Goal: Task Accomplishment & Management: Complete application form

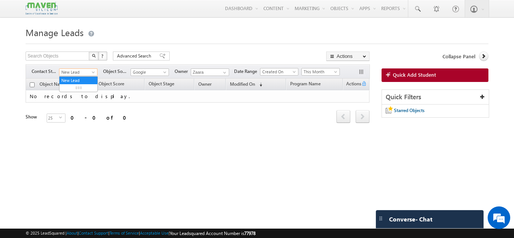
click at [87, 75] on span "New Lead" at bounding box center [77, 72] width 36 height 7
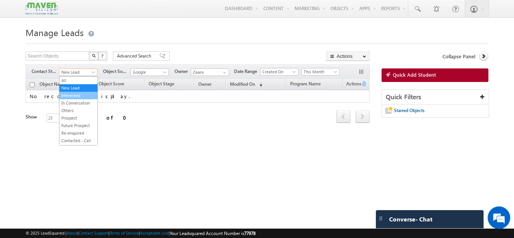
click at [80, 95] on link "Interested" at bounding box center [78, 95] width 38 height 7
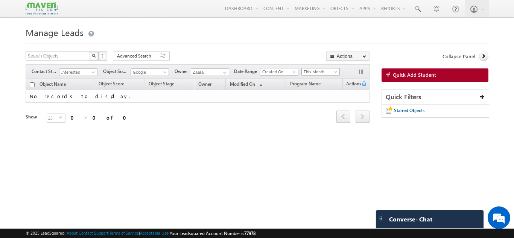
click at [311, 72] on span "This Month" at bounding box center [320, 71] width 36 height 7
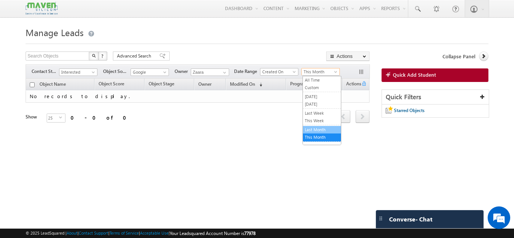
click at [312, 130] on link "Last Month" at bounding box center [322, 129] width 38 height 7
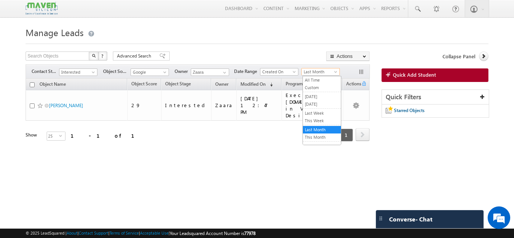
click at [311, 74] on span "Last Month" at bounding box center [320, 71] width 36 height 7
click at [320, 81] on link "All Time" at bounding box center [322, 80] width 38 height 7
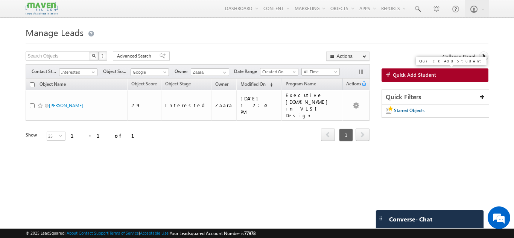
click at [402, 71] on link "Quick Add Student" at bounding box center [434, 75] width 107 height 14
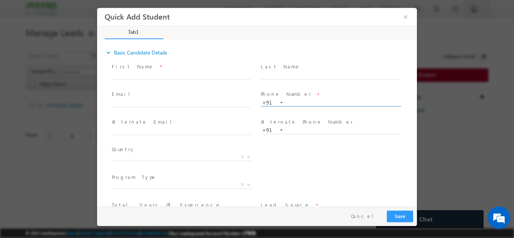
click at [299, 104] on input "text" at bounding box center [330, 103] width 139 height 8
paste input "831 014 2164"
type input "8310142164"
click at [301, 93] on span "Phone Number *" at bounding box center [330, 94] width 139 height 8
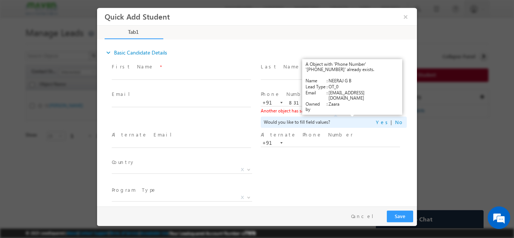
click at [353, 110] on link "View Details" at bounding box center [352, 110] width 23 height 5
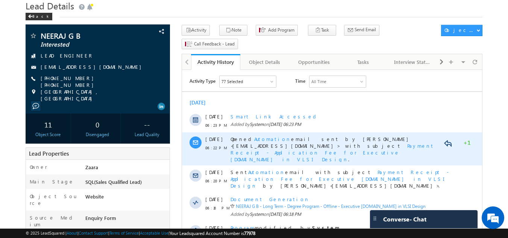
scroll to position [27, 0]
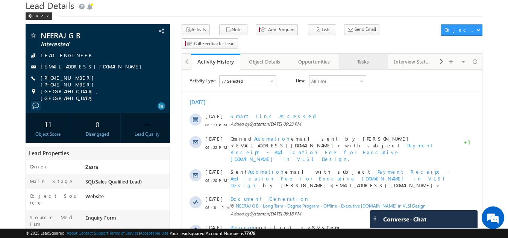
click at [352, 57] on div "Tasks" at bounding box center [363, 61] width 36 height 9
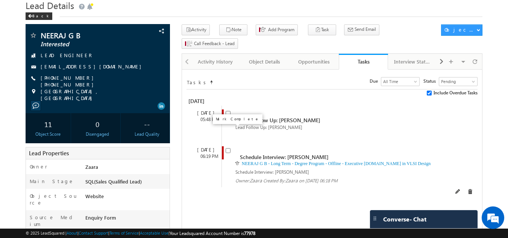
click at [231, 146] on span at bounding box center [228, 149] width 5 height 6
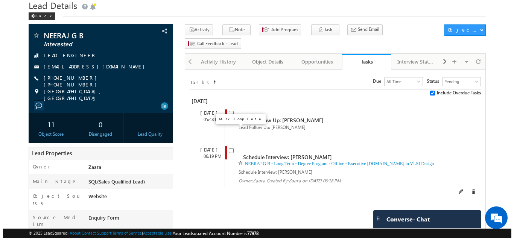
scroll to position [0, 0]
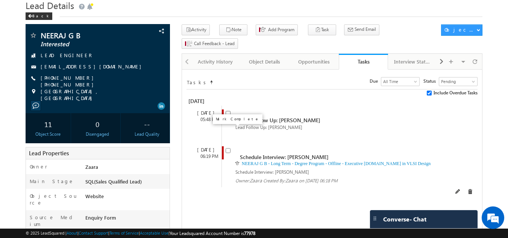
click at [226, 148] on input "checkbox" at bounding box center [228, 150] width 5 height 5
checkbox input "false"
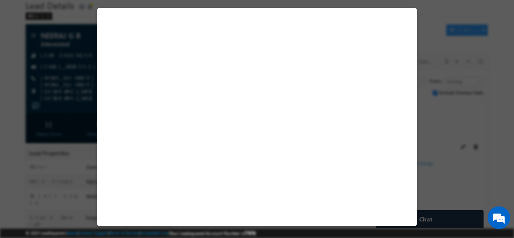
select select "Long Term"
select select "Degree Program"
select select "Executive [DOMAIN_NAME] in VLSI Design"
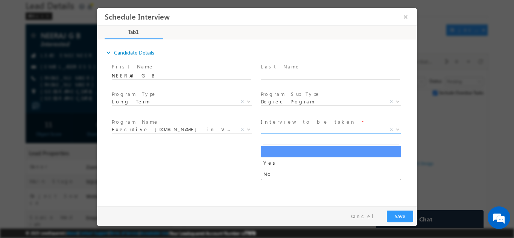
click at [298, 130] on span "X" at bounding box center [331, 130] width 140 height 8
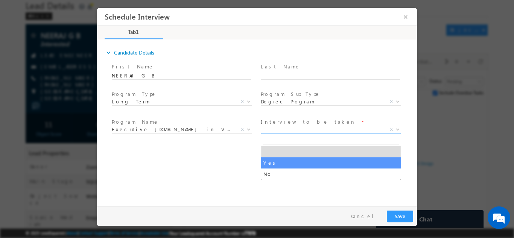
select select "Yes"
type input "Executive [DOMAIN_NAME] in VLSI Design"
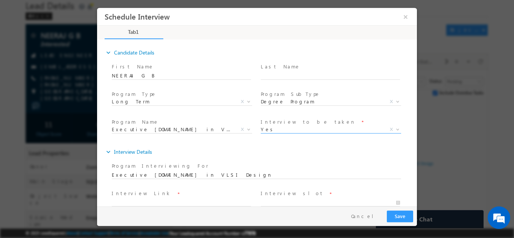
scroll to position [40, 0]
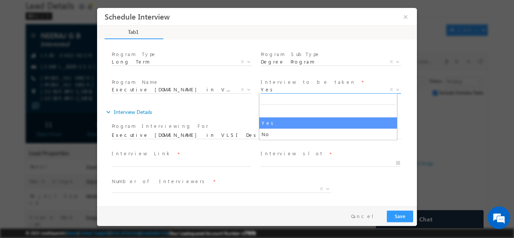
click at [272, 90] on span "Yes" at bounding box center [322, 89] width 122 height 7
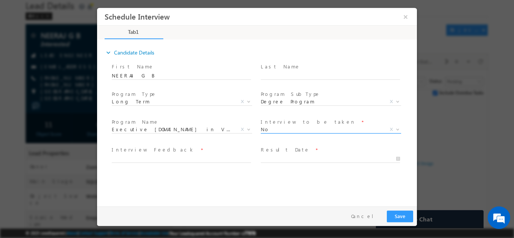
scroll to position [0, 0]
click at [187, 161] on input "text" at bounding box center [181, 159] width 139 height 8
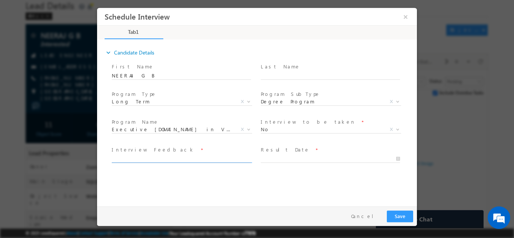
click at [187, 161] on input "text" at bounding box center [181, 159] width 139 height 8
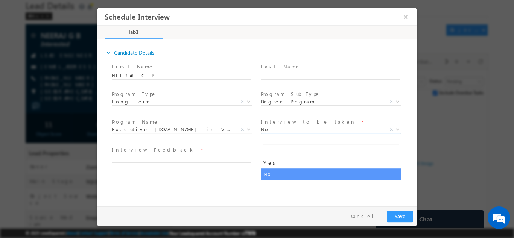
click at [272, 130] on span "No" at bounding box center [322, 129] width 122 height 7
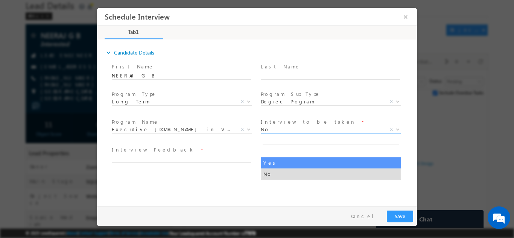
select select "Yes"
type input "Executive [DOMAIN_NAME] in VLSI Design"
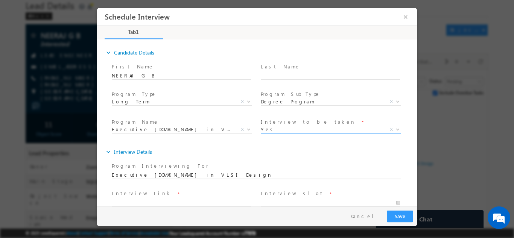
scroll to position [40, 0]
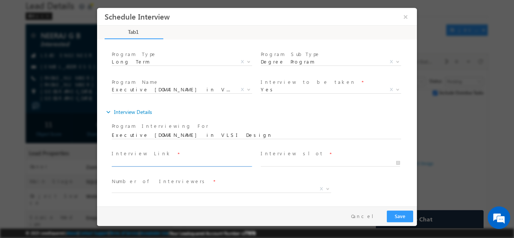
click at [194, 161] on input "text" at bounding box center [181, 163] width 139 height 8
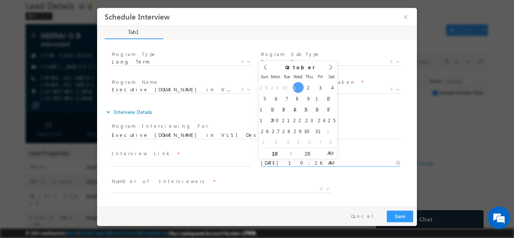
click at [276, 164] on input "[DATE] 10:26 AM" at bounding box center [330, 163] width 139 height 8
click at [317, 155] on input "26" at bounding box center [307, 153] width 31 height 5
type input "[DATE] 10:25 AM"
type input "25"
click at [319, 155] on span at bounding box center [320, 156] width 5 height 6
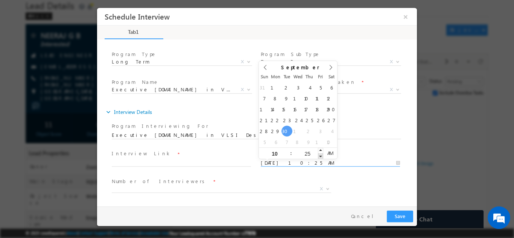
type input "[DATE] 10:24 AM"
type input "24"
click at [319, 155] on span at bounding box center [320, 156] width 5 height 6
type input "[DATE] 10:23 AM"
type input "23"
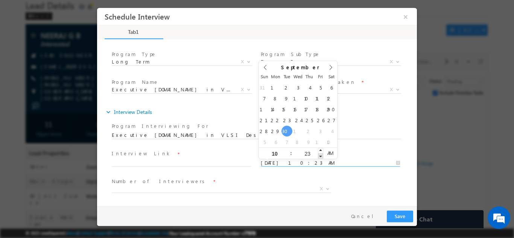
click at [319, 155] on span at bounding box center [320, 156] width 5 height 6
type input "[DATE] 10:22 AM"
type input "22"
click at [319, 155] on span at bounding box center [320, 156] width 5 height 6
type input "[DATE] 9:22 AM"
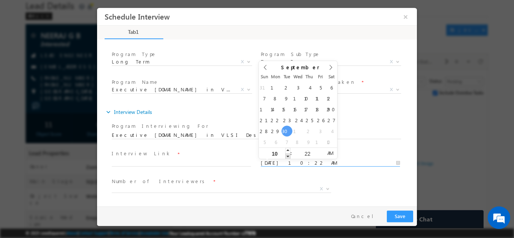
type input "09"
click at [290, 153] on span at bounding box center [287, 156] width 5 height 6
type input "[DATE] 8:22 AM"
type input "08"
click at [290, 153] on span at bounding box center [287, 156] width 5 height 6
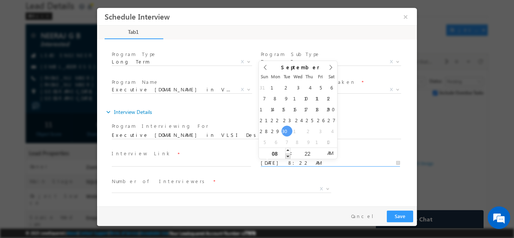
type input "[DATE] 7:22 AM"
type input "07"
click at [290, 153] on span at bounding box center [287, 156] width 5 height 6
type input "[DATE] 6:22 AM"
type input "06"
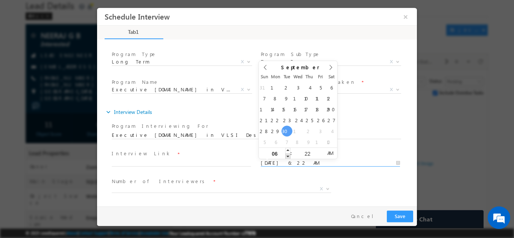
click at [290, 153] on span at bounding box center [287, 156] width 5 height 6
type input "[DATE] 7:22 AM"
type input "07"
click at [288, 150] on span at bounding box center [287, 150] width 5 height 6
type input "[DATE] 7:21 AM"
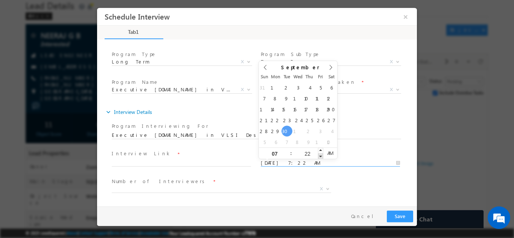
type input "21"
click at [322, 156] on span at bounding box center [320, 156] width 5 height 6
type input "[DATE] 7:20 AM"
type input "20"
click at [322, 156] on span at bounding box center [320, 156] width 5 height 6
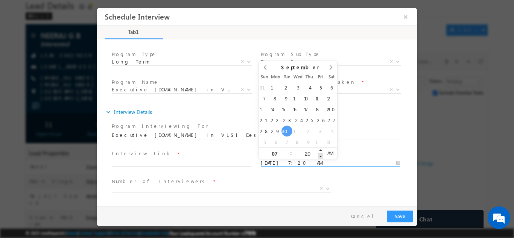
type input "[DATE] 7:19 AM"
type input "19"
click at [322, 156] on span at bounding box center [320, 156] width 5 height 6
type input "[DATE] 7:18 AM"
type input "18"
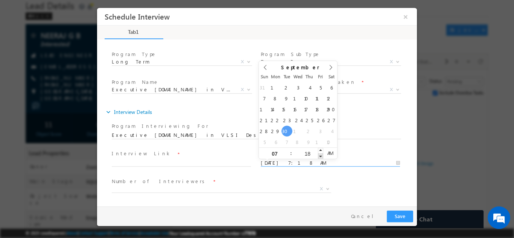
click at [322, 156] on span at bounding box center [320, 156] width 5 height 6
type input "[DATE] 7:17 AM"
type input "17"
click at [322, 156] on span at bounding box center [320, 156] width 5 height 6
type input "[DATE] 7:16 AM"
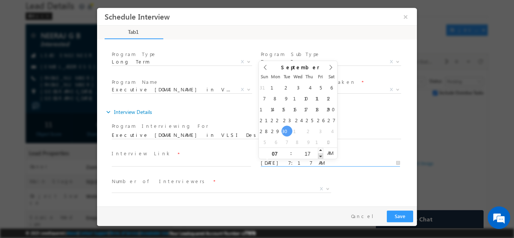
type input "16"
click at [322, 156] on span at bounding box center [320, 156] width 5 height 6
type input "[DATE] 7:15 AM"
type input "15"
click at [322, 156] on span at bounding box center [320, 156] width 5 height 6
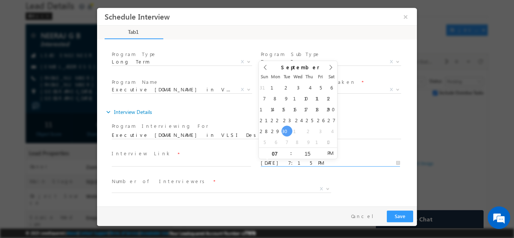
click at [334, 153] on span "PM" at bounding box center [330, 152] width 14 height 11
click at [330, 154] on span "AM" at bounding box center [330, 152] width 14 height 11
type input "[DATE] 7:15 PM"
click at [330, 154] on span "PM" at bounding box center [330, 152] width 14 height 11
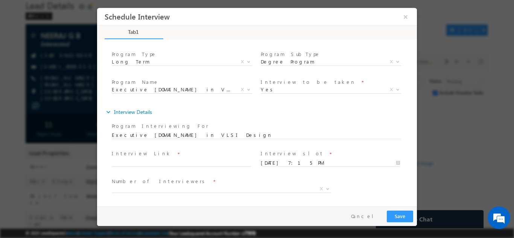
click at [326, 169] on span at bounding box center [330, 170] width 139 height 8
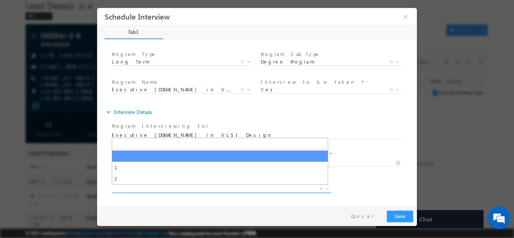
click at [197, 188] on span "X" at bounding box center [221, 189] width 219 height 8
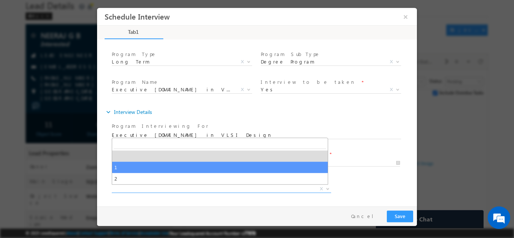
select select "1"
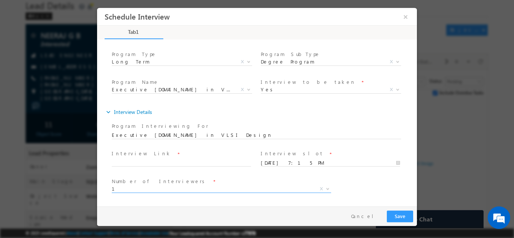
scroll to position [68, 0]
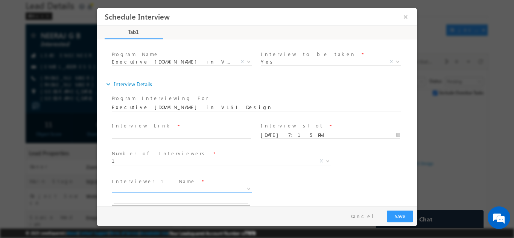
click at [184, 190] on span "X" at bounding box center [182, 189] width 140 height 8
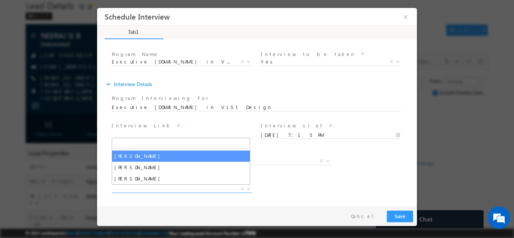
select select "[PERSON_NAME]"
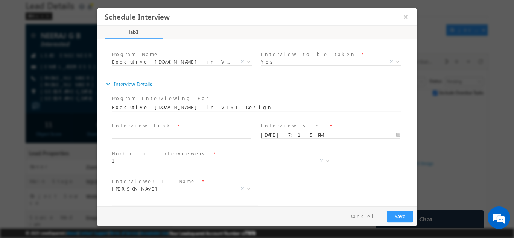
select select "[EMAIL_ADDRESS][DOMAIN_NAME]"
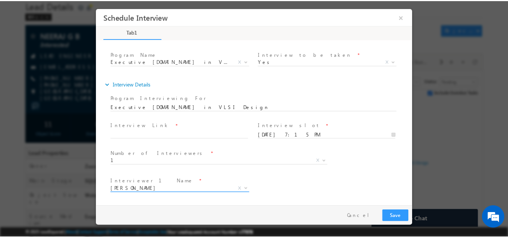
scroll to position [95, 0]
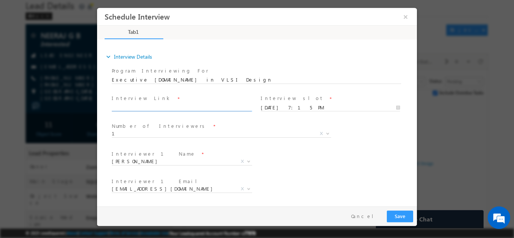
click at [141, 105] on input "text" at bounding box center [181, 108] width 139 height 8
click at [326, 159] on div "Interviewer 1 Name * [PERSON_NAME] [PERSON_NAME] X Interviewer 2 Name * [PERSON…" at bounding box center [263, 162] width 306 height 28
click at [211, 110] on span "[URL][DOMAIN_NAME]" at bounding box center [185, 107] width 146 height 8
click at [207, 103] on span "[URL][DOMAIN_NAME]" at bounding box center [185, 107] width 146 height 8
click at [205, 107] on input "[URL][DOMAIN_NAME]" at bounding box center [181, 108] width 139 height 8
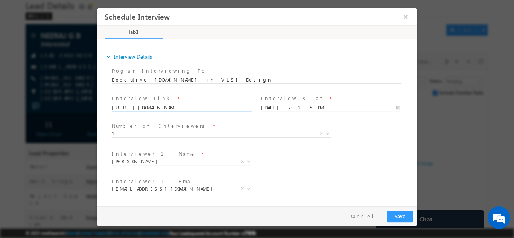
type input "[URL][DOMAIN_NAME]"
click at [303, 156] on div "Interviewer 1 Name * [PERSON_NAME] [PERSON_NAME] X Interviewer 2 Name * [PERSON…" at bounding box center [263, 162] width 306 height 28
click at [402, 215] on button "Save" at bounding box center [400, 216] width 26 height 12
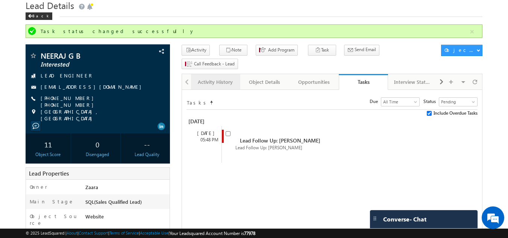
click at [214, 74] on link "Activity History" at bounding box center [215, 82] width 49 height 16
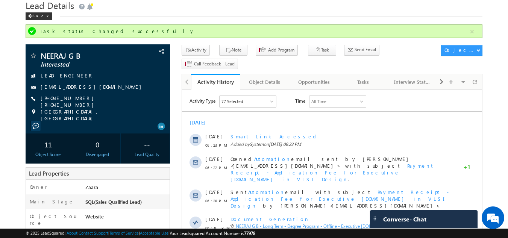
click at [214, 78] on div "Activity History" at bounding box center [216, 81] width 38 height 7
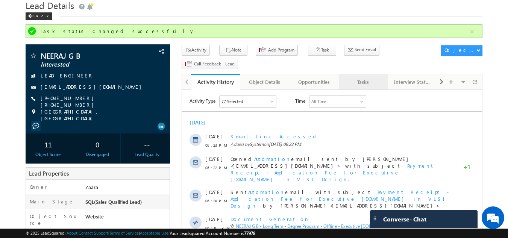
click at [377, 77] on div "Tasks" at bounding box center [363, 81] width 36 height 9
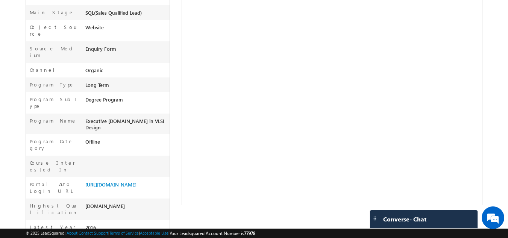
scroll to position [217, 0]
click at [121, 181] on link "[URL][DOMAIN_NAME]" at bounding box center [110, 184] width 51 height 6
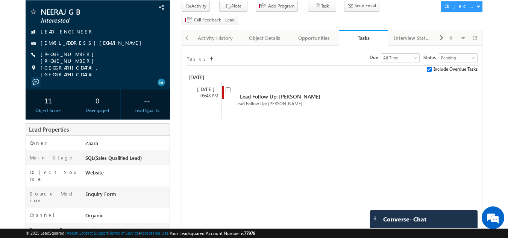
scroll to position [0, 0]
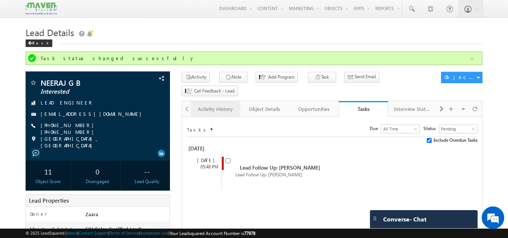
click at [226, 105] on div "Activity History" at bounding box center [215, 109] width 36 height 9
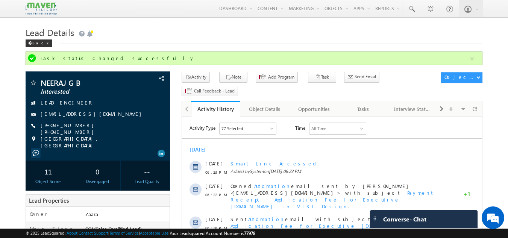
click at [226, 105] on div "Activity History" at bounding box center [216, 108] width 38 height 7
click at [298, 105] on div "Opportunities" at bounding box center [314, 109] width 36 height 9
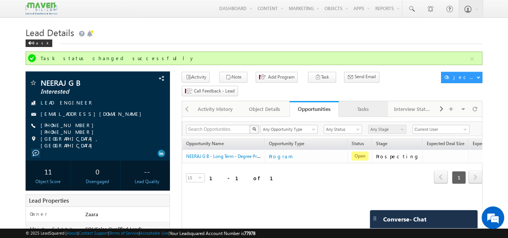
click at [360, 105] on div "Tasks" at bounding box center [363, 109] width 36 height 9
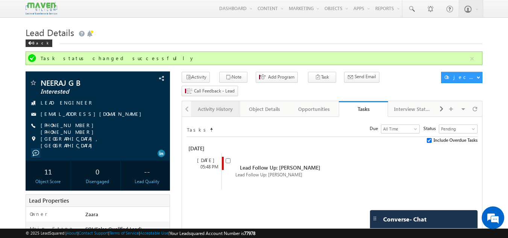
click at [225, 105] on div "Activity History" at bounding box center [215, 109] width 36 height 9
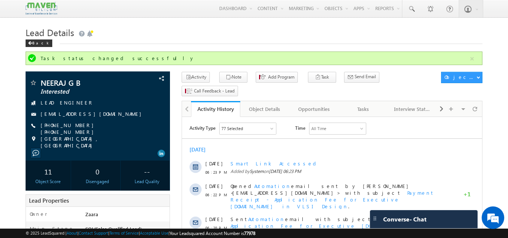
click at [225, 105] on div "Activity History" at bounding box center [216, 108] width 38 height 7
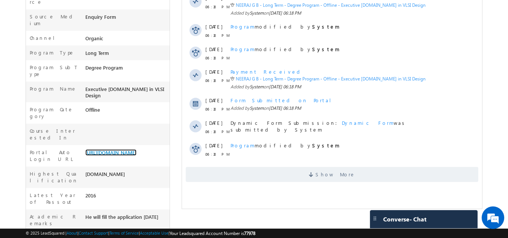
scroll to position [287, 0]
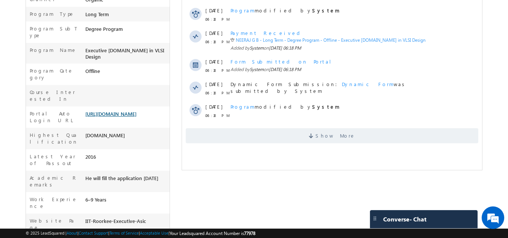
click at [108, 111] on link "[URL][DOMAIN_NAME]" at bounding box center [110, 114] width 51 height 6
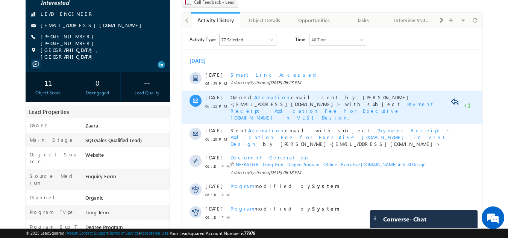
scroll to position [82, 0]
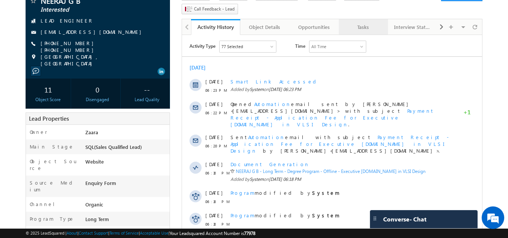
click at [361, 19] on link "Tasks" at bounding box center [363, 27] width 49 height 16
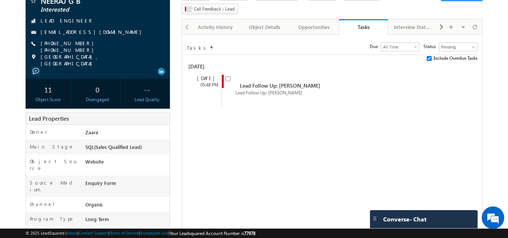
click at [361, 19] on link "Tasks" at bounding box center [363, 27] width 49 height 16
click at [399, 19] on link "Interview Status" at bounding box center [412, 27] width 49 height 16
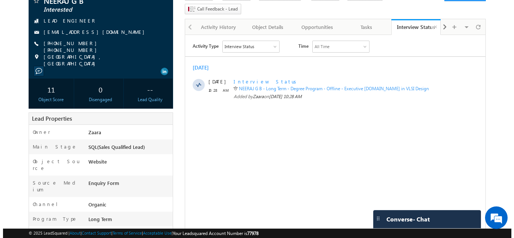
scroll to position [0, 0]
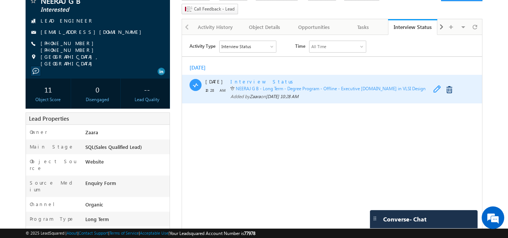
click at [435, 90] on span at bounding box center [439, 89] width 12 height 9
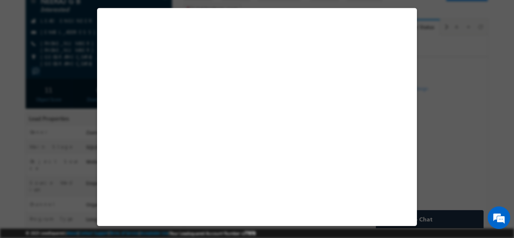
select select "Long Term"
select select "Degree Program"
select select "Executive [DOMAIN_NAME] in VLSI Design"
select select "Yes"
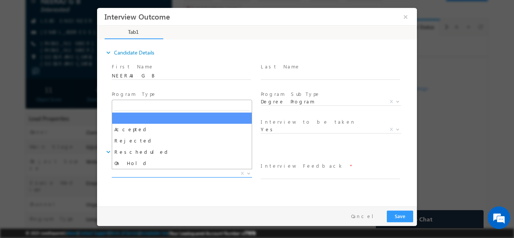
click at [141, 173] on span "X" at bounding box center [182, 174] width 140 height 8
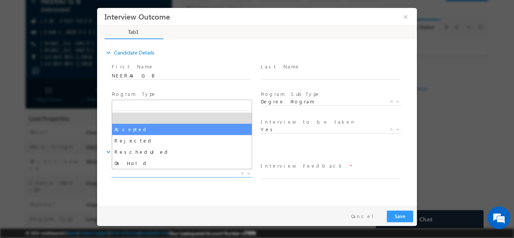
select select "Accepted"
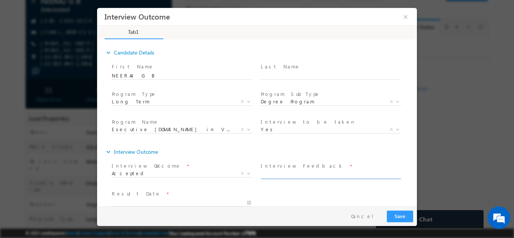
click at [288, 172] on input "text" at bounding box center [330, 175] width 139 height 8
type input "Selected"
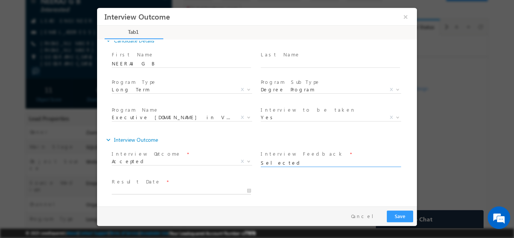
type input "[DATE] 10:29 AM"
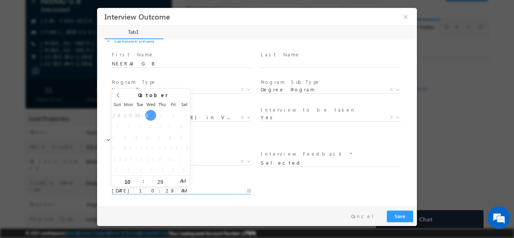
click at [129, 190] on input "[DATE] 10:29 AM" at bounding box center [181, 191] width 139 height 8
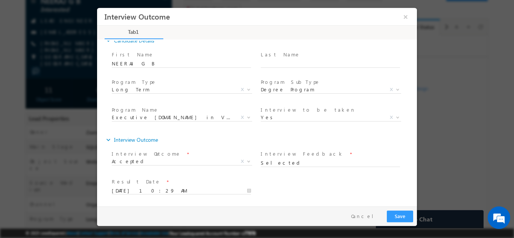
click at [206, 197] on span at bounding box center [181, 198] width 139 height 8
click at [285, 184] on div "Result Date * [DATE] 10:29 AM" at bounding box center [263, 190] width 306 height 28
click at [404, 217] on button "Save" at bounding box center [400, 216] width 26 height 12
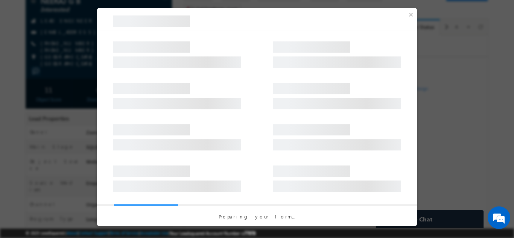
select select "Long Term"
select select "Degree Program"
select select "Executive [DOMAIN_NAME] in VLSI Design"
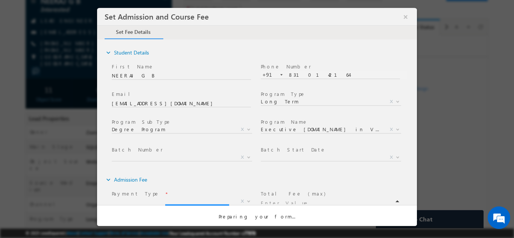
scroll to position [0, 0]
type input "590000"
type input "59000"
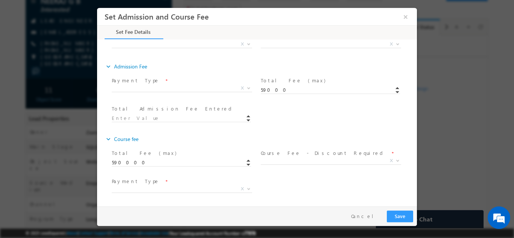
scroll to position [114, 0]
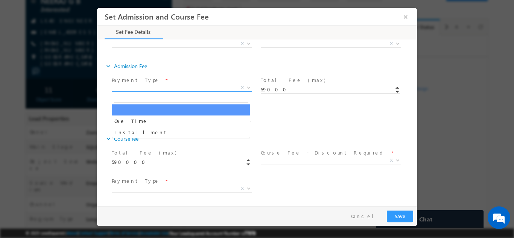
click at [200, 85] on span "X" at bounding box center [182, 88] width 140 height 8
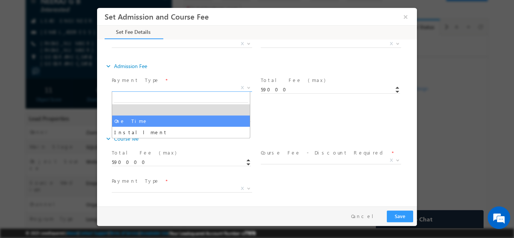
select select "One Time"
type input "59000.00"
type input "59000"
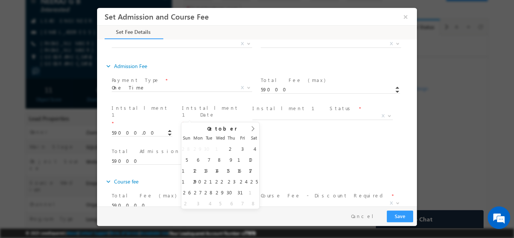
click at [206, 128] on input "text" at bounding box center [212, 132] width 61 height 8
type input "[DATE]"
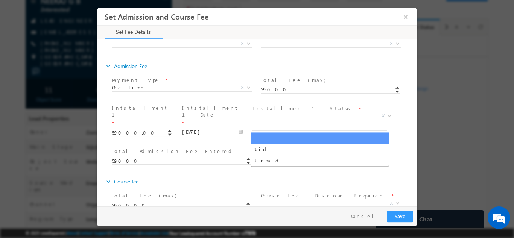
click at [264, 116] on span "X" at bounding box center [322, 116] width 140 height 8
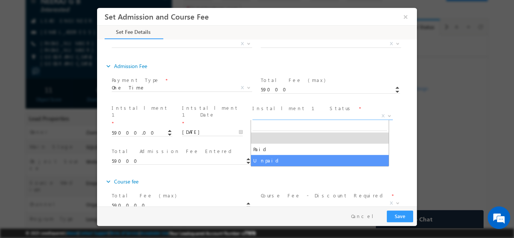
select select "Unpaid"
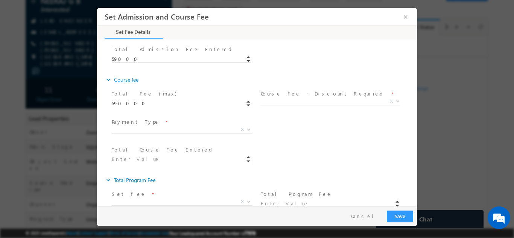
scroll to position [216, 0]
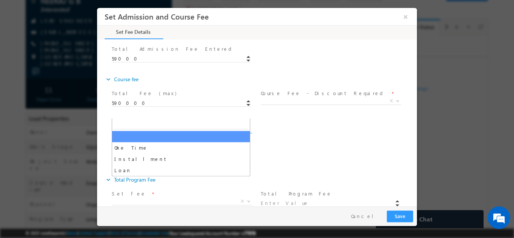
click at [178, 125] on span "X" at bounding box center [182, 129] width 140 height 8
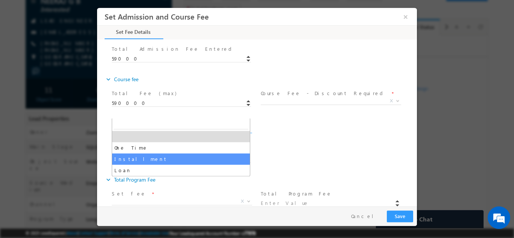
select select "Installment"
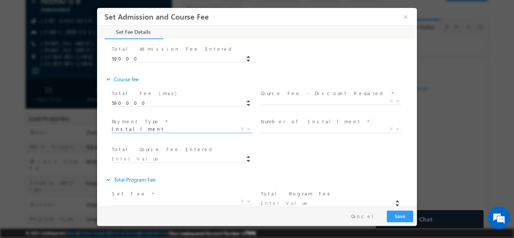
type input "59000.00"
type input "59000"
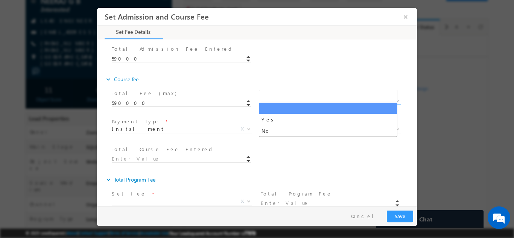
click at [289, 97] on span "X" at bounding box center [331, 101] width 140 height 8
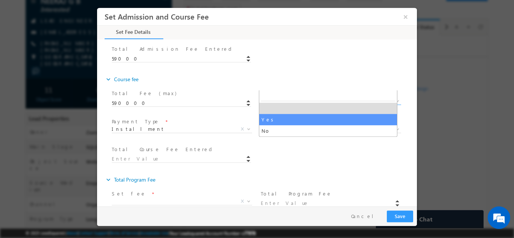
select select "Yes"
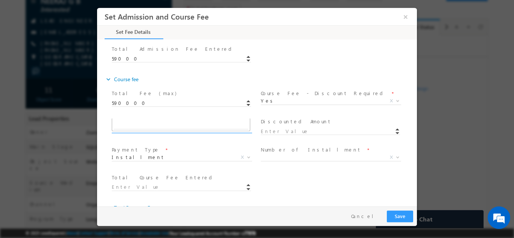
click at [197, 125] on span "X" at bounding box center [182, 129] width 140 height 8
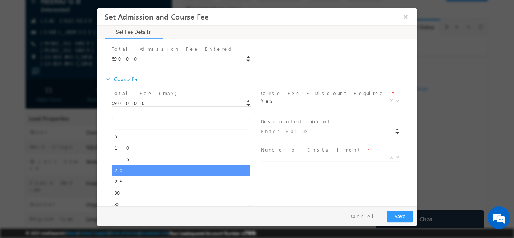
type input "472000"
select select "20"
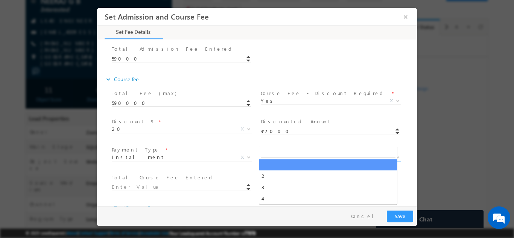
click at [280, 153] on span "X" at bounding box center [331, 157] width 140 height 8
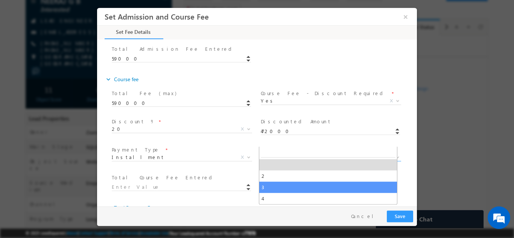
select select "3"
type input "59000.00"
type input "59000"
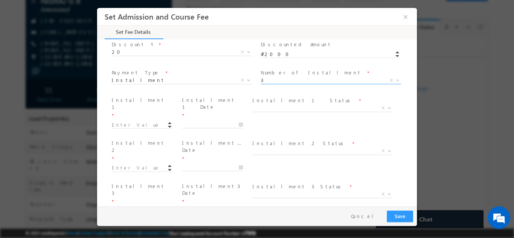
scroll to position [294, 0]
click at [141, 120] on input at bounding box center [142, 124] width 61 height 8
type input "236000.00"
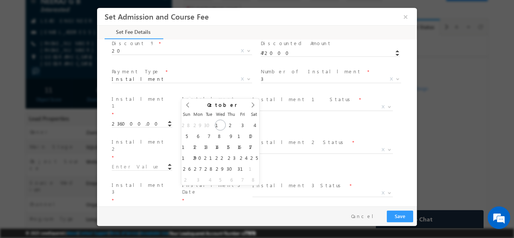
click at [195, 119] on input "text" at bounding box center [212, 123] width 61 height 8
click at [251, 105] on icon at bounding box center [252, 104] width 5 height 5
type input "[DATE]"
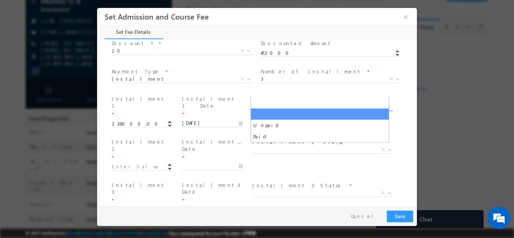
click at [273, 103] on span "X" at bounding box center [322, 107] width 140 height 8
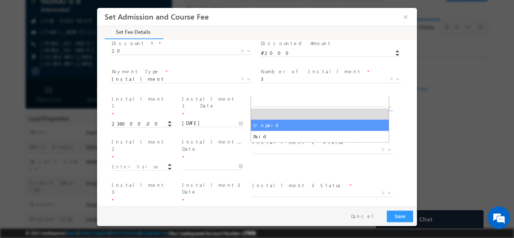
select select "Unpaid"
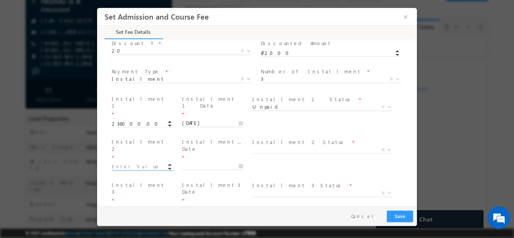
click at [155, 163] on input at bounding box center [142, 167] width 61 height 8
type input "177000.00"
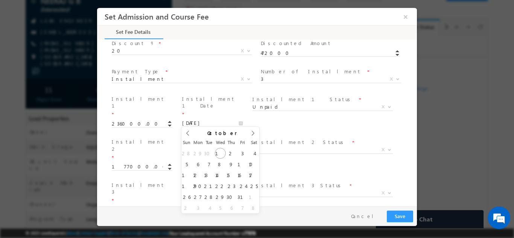
click at [194, 162] on input "text" at bounding box center [212, 166] width 61 height 8
click at [238, 139] on span at bounding box center [240, 140] width 5 height 3
click at [238, 136] on span at bounding box center [240, 137] width 5 height 3
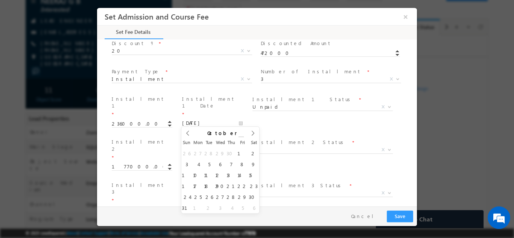
click at [238, 136] on span at bounding box center [240, 137] width 5 height 3
click at [236, 136] on div "[DATE]" at bounding box center [220, 132] width 59 height 13
click at [238, 139] on span at bounding box center [240, 140] width 5 height 3
type input "2026"
click at [238, 139] on span at bounding box center [240, 140] width 5 height 3
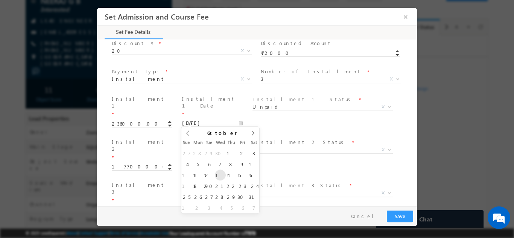
type input "[DATE]"
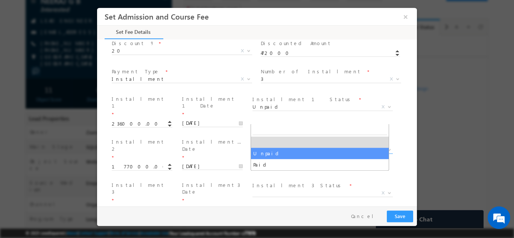
drag, startPoint x: 272, startPoint y: 117, endPoint x: 273, endPoint y: 156, distance: 38.8
select select "Unpaid"
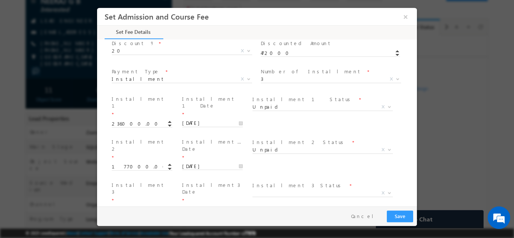
click at [273, 198] on span at bounding box center [321, 202] width 139 height 8
click at [144, 206] on input at bounding box center [142, 210] width 61 height 8
type input "59000.00"
type input "472000"
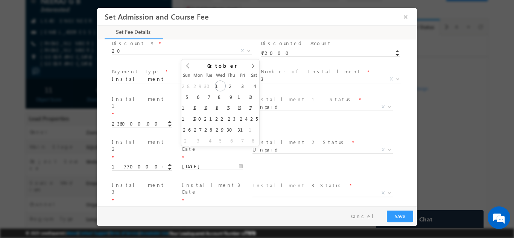
click at [201, 205] on input "text" at bounding box center [212, 209] width 61 height 8
click at [238, 72] on span at bounding box center [240, 73] width 5 height 3
click at [238, 69] on span at bounding box center [240, 70] width 5 height 3
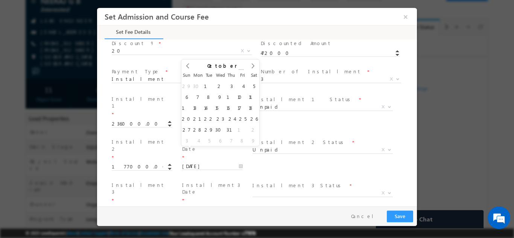
click at [238, 69] on span at bounding box center [240, 70] width 5 height 3
type input "2027"
click at [238, 69] on span at bounding box center [240, 70] width 5 height 3
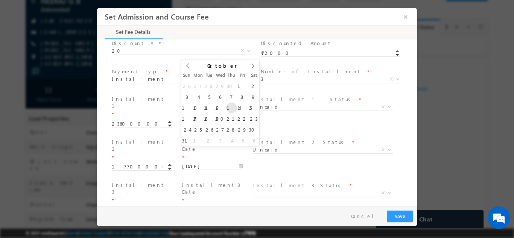
type input "[DATE]"
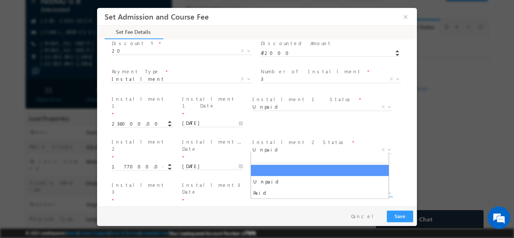
click at [269, 189] on span "X" at bounding box center [322, 193] width 140 height 8
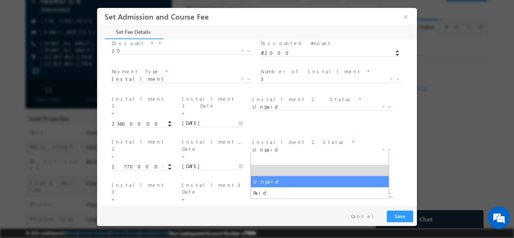
select select "Unpaid"
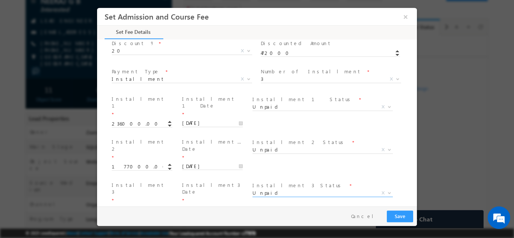
scroll to position [355, 0]
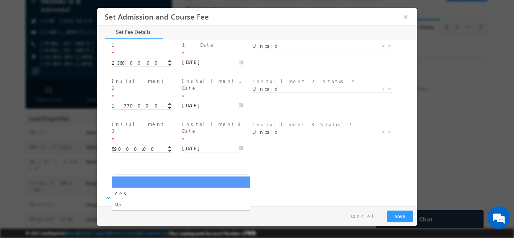
click at [172, 215] on span "X" at bounding box center [182, 219] width 140 height 8
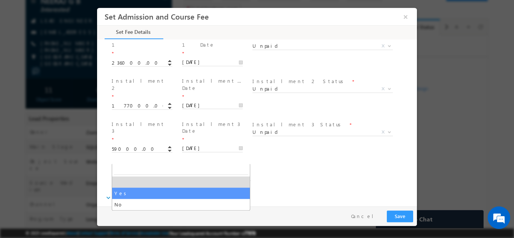
select select "Yes"
type input "531000"
type input "450000"
type input "81000"
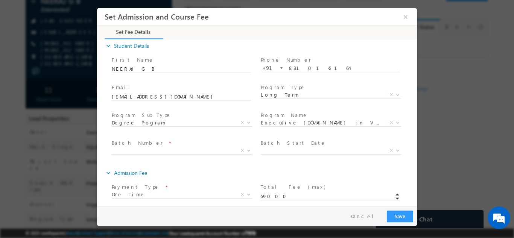
scroll to position [0, 0]
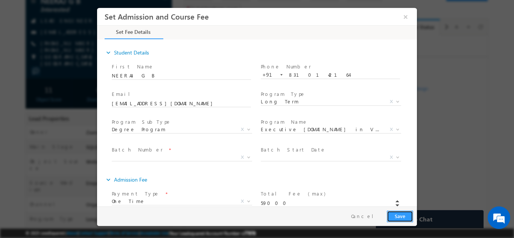
click at [402, 217] on button "Save" at bounding box center [400, 216] width 26 height 12
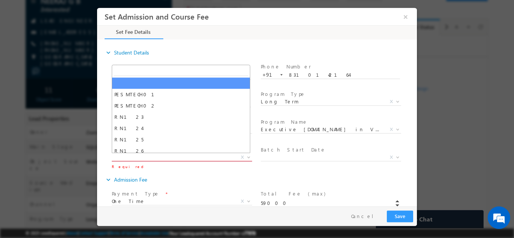
click at [181, 159] on span "X" at bounding box center [182, 157] width 140 height 8
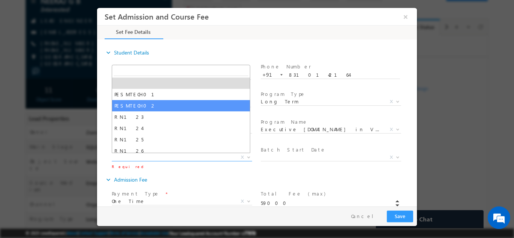
select select "PESMTECH02"
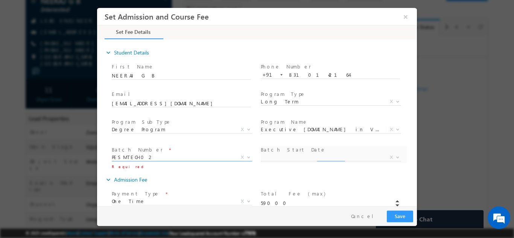
select select "Nov Cohort"
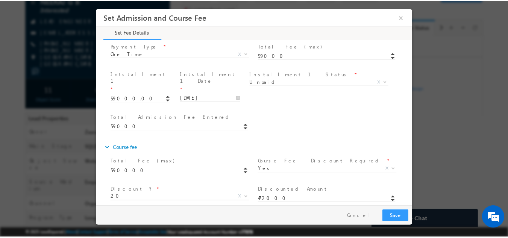
scroll to position [355, 0]
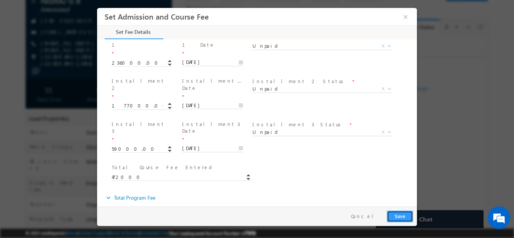
click at [396, 215] on button "Save" at bounding box center [400, 216] width 26 height 12
